Goal: Information Seeking & Learning: Learn about a topic

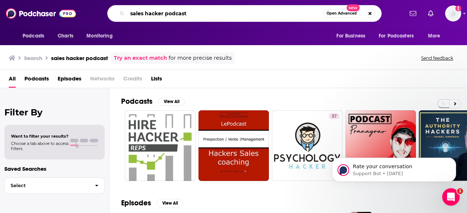
drag, startPoint x: 144, startPoint y: 14, endPoint x: 193, endPoint y: 15, distance: 48.2
click at [193, 15] on input "sales hacker podcast" at bounding box center [225, 14] width 196 height 12
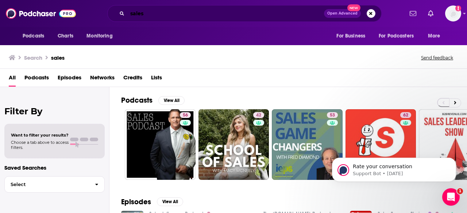
click at [193, 15] on input "sales" at bounding box center [225, 14] width 197 height 12
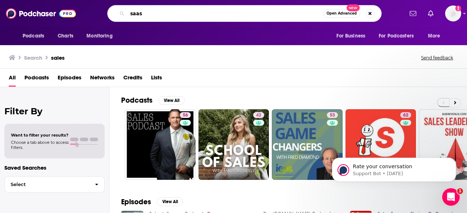
type input "saas"
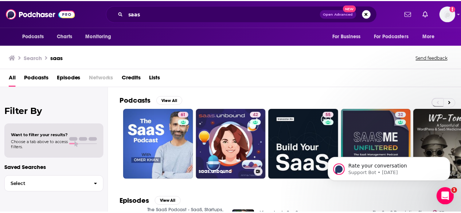
scroll to position [71, 0]
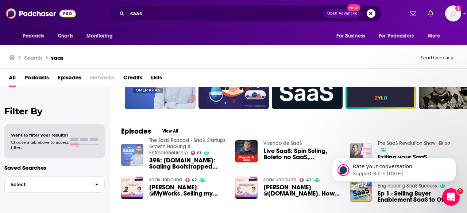
click at [135, 152] on img "398: saas.group: Scaling Bootstrapped SaaS via Acquisitions - with Tim Schumach…" at bounding box center [132, 155] width 22 height 22
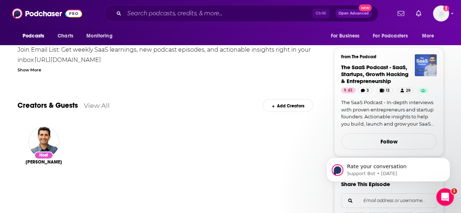
scroll to position [188, 0]
